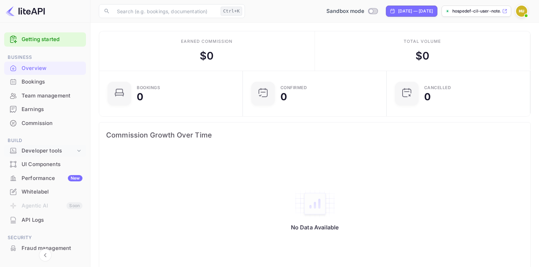
click at [48, 151] on div "Developer tools" at bounding box center [49, 151] width 54 height 8
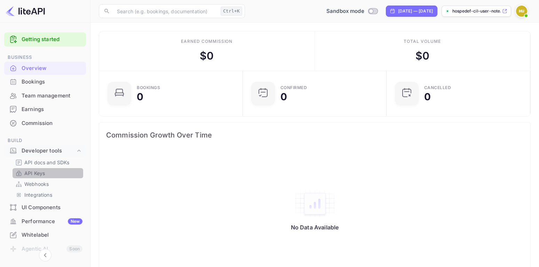
click at [47, 174] on link "API Keys" at bounding box center [47, 173] width 65 height 7
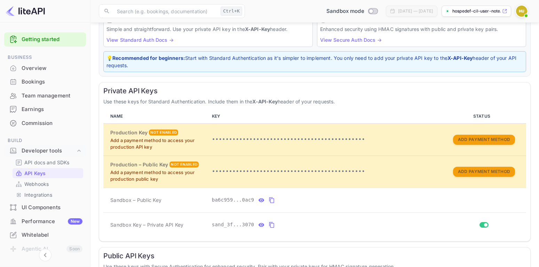
scroll to position [67, 0]
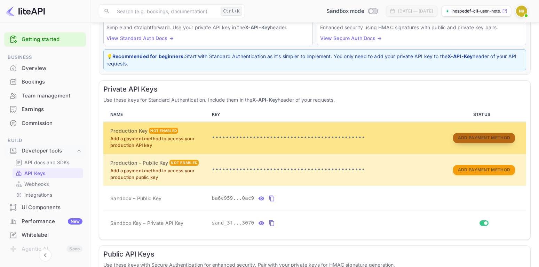
click at [486, 140] on button "Add Payment Method" at bounding box center [484, 138] width 62 height 10
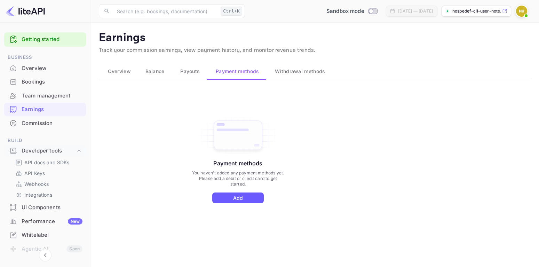
click at [227, 197] on button "Add" at bounding box center [238, 198] width 52 height 11
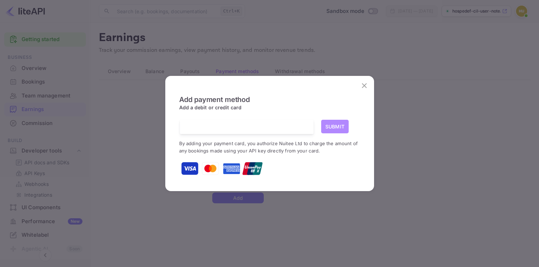
click at [342, 129] on button "Submit" at bounding box center [335, 127] width 28 height 14
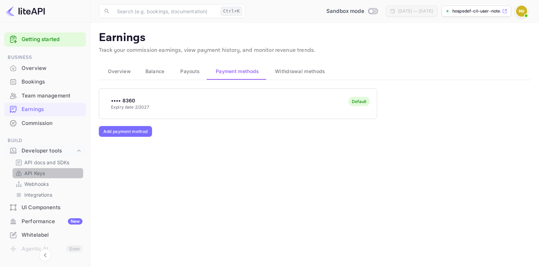
click at [41, 176] on p "API Keys" at bounding box center [34, 173] width 21 height 7
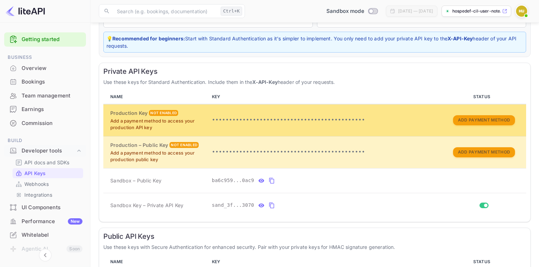
scroll to position [145, 0]
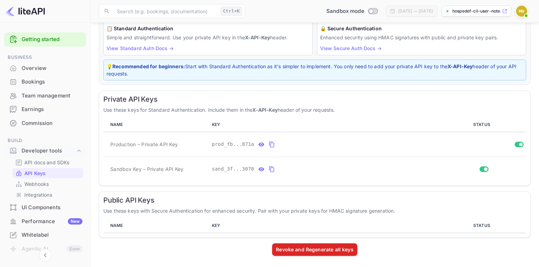
scroll to position [56, 0]
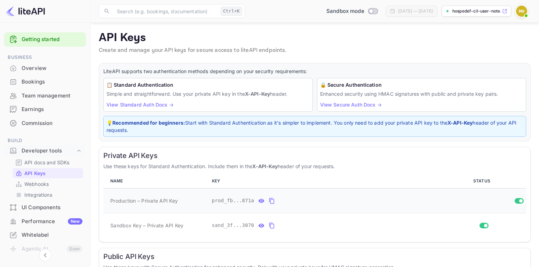
scroll to position [56, 0]
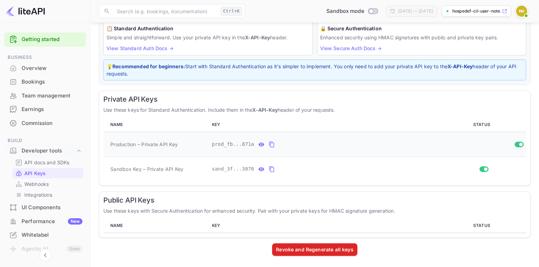
click at [259, 144] on icon "private api keys table" at bounding box center [262, 144] width 6 height 4
click at [258, 169] on icon "private api keys table" at bounding box center [261, 169] width 6 height 8
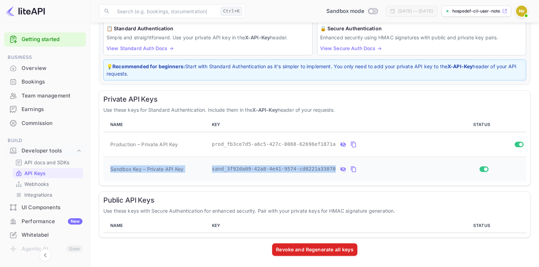
drag, startPoint x: 108, startPoint y: 136, endPoint x: 334, endPoint y: 168, distance: 228.3
click at [334, 168] on tbody "Production – Private API Key prod_fb3ce7d5-a6c5-427c-8068-62696ef1871a Sandbox …" at bounding box center [314, 156] width 423 height 49
copy tbody "Sandbox Key – Private API Key sand_3f92da09-42a8-4e41-9574-cd0221a33070"
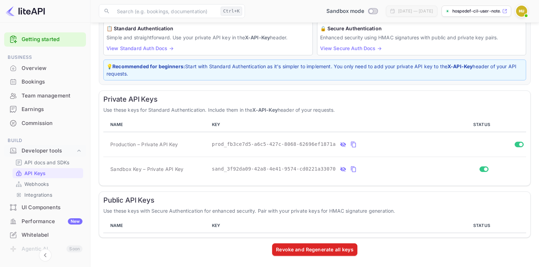
click at [443, 99] on h6 "Private API Keys" at bounding box center [314, 99] width 423 height 8
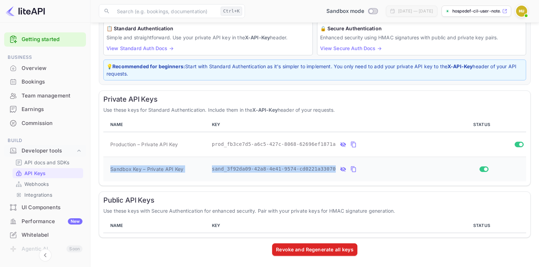
drag, startPoint x: 101, startPoint y: 93, endPoint x: 338, endPoint y: 164, distance: 247.8
click at [338, 164] on div "Private API Keys Use these keys for Standard Authentication. Include them in th…" at bounding box center [315, 138] width 432 height 95
copy tbody "Sandbox Key – Private API Key sand_3f92da09-42a8-4e41-9574-cd0221a33070"
click at [465, 94] on div "Private API Keys Use these keys for Standard Authentication. Include them in th…" at bounding box center [315, 138] width 432 height 95
